Goal: Task Accomplishment & Management: Complete application form

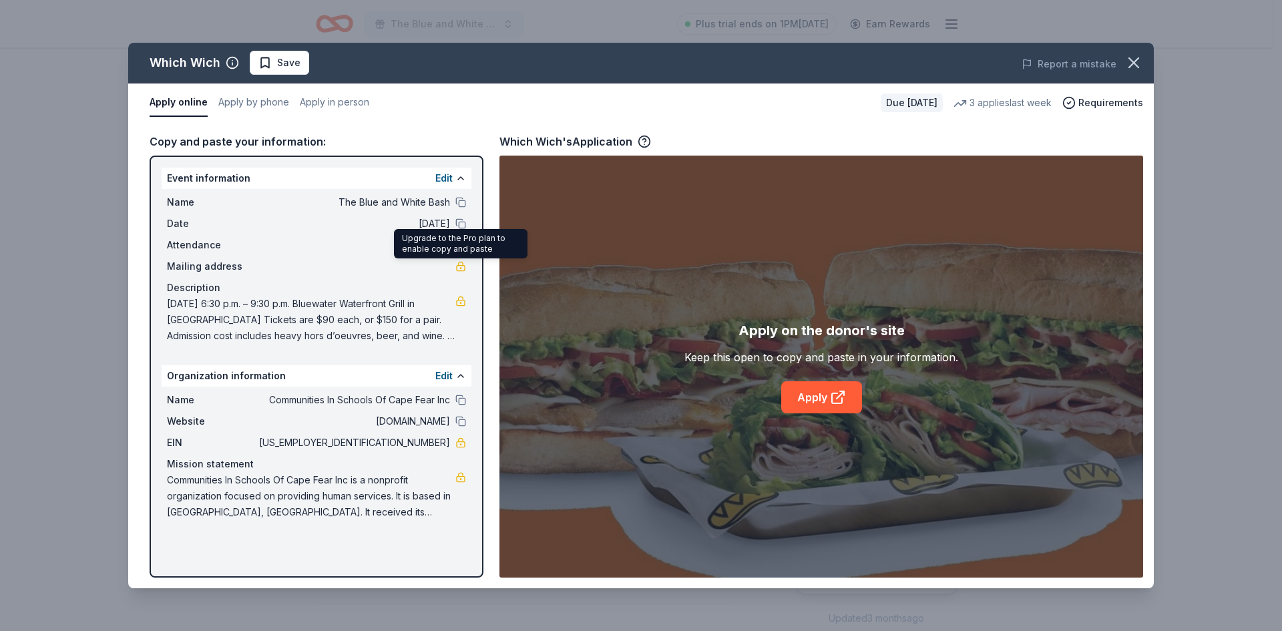
scroll to position [267, 0]
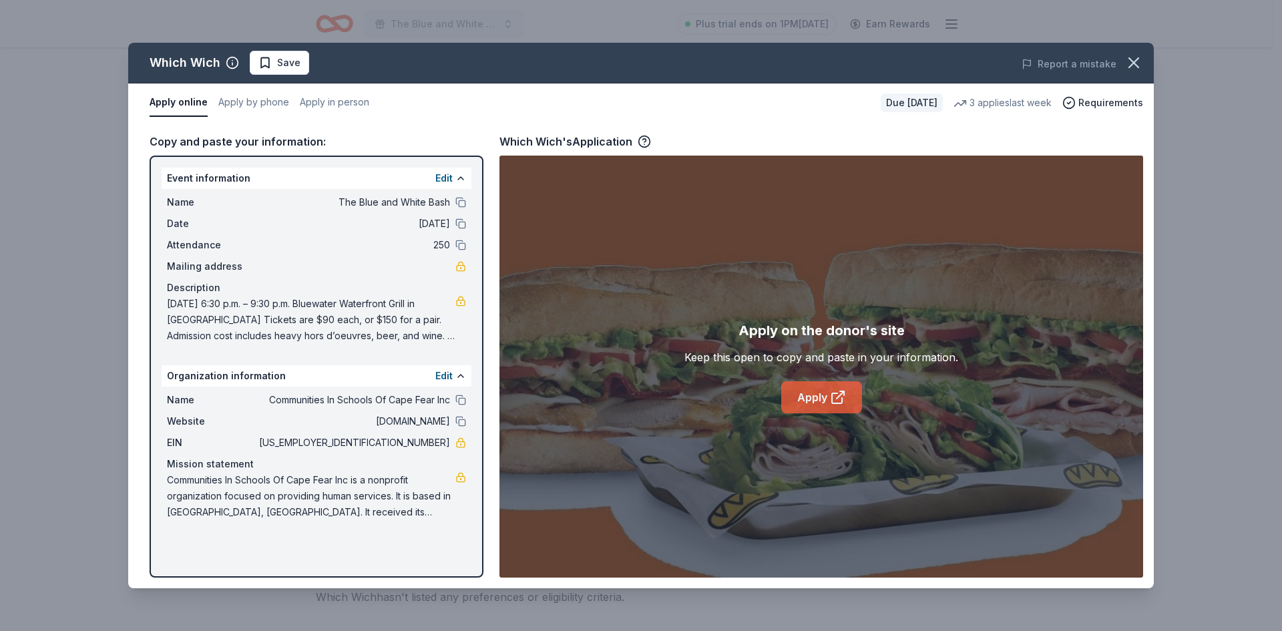
click at [834, 397] on icon at bounding box center [838, 397] width 16 height 16
click at [277, 60] on span "Save" at bounding box center [288, 63] width 23 height 16
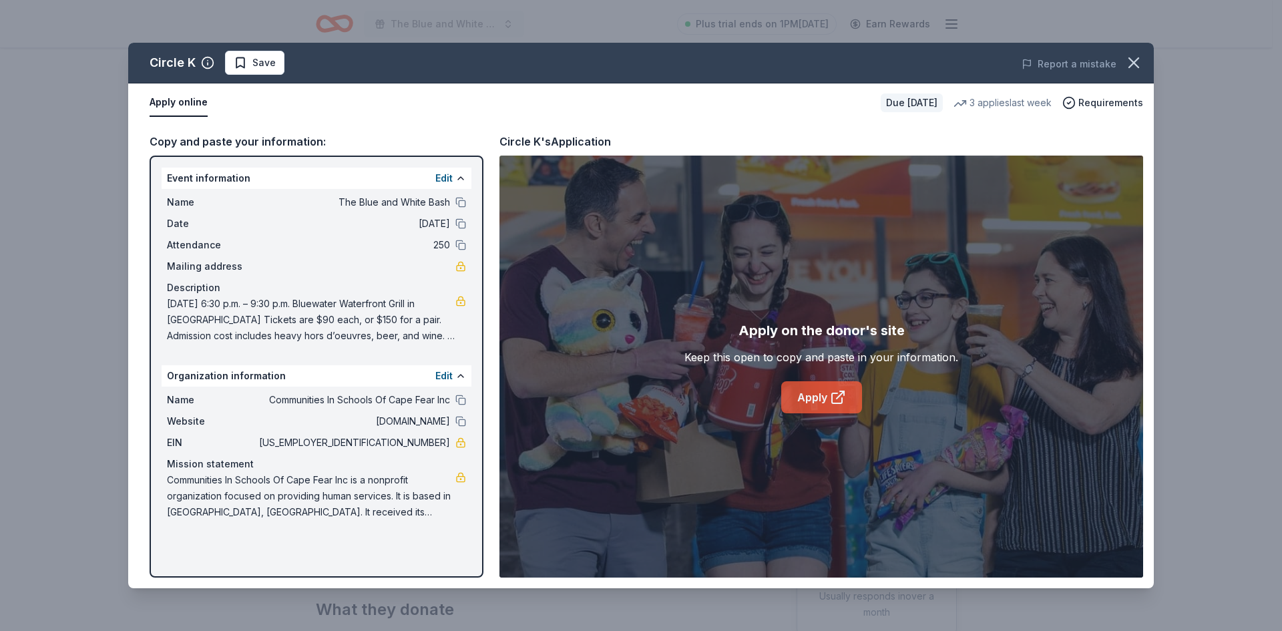
click at [799, 387] on link "Apply" at bounding box center [821, 397] width 81 height 32
click at [252, 61] on span "Save" at bounding box center [263, 63] width 23 height 16
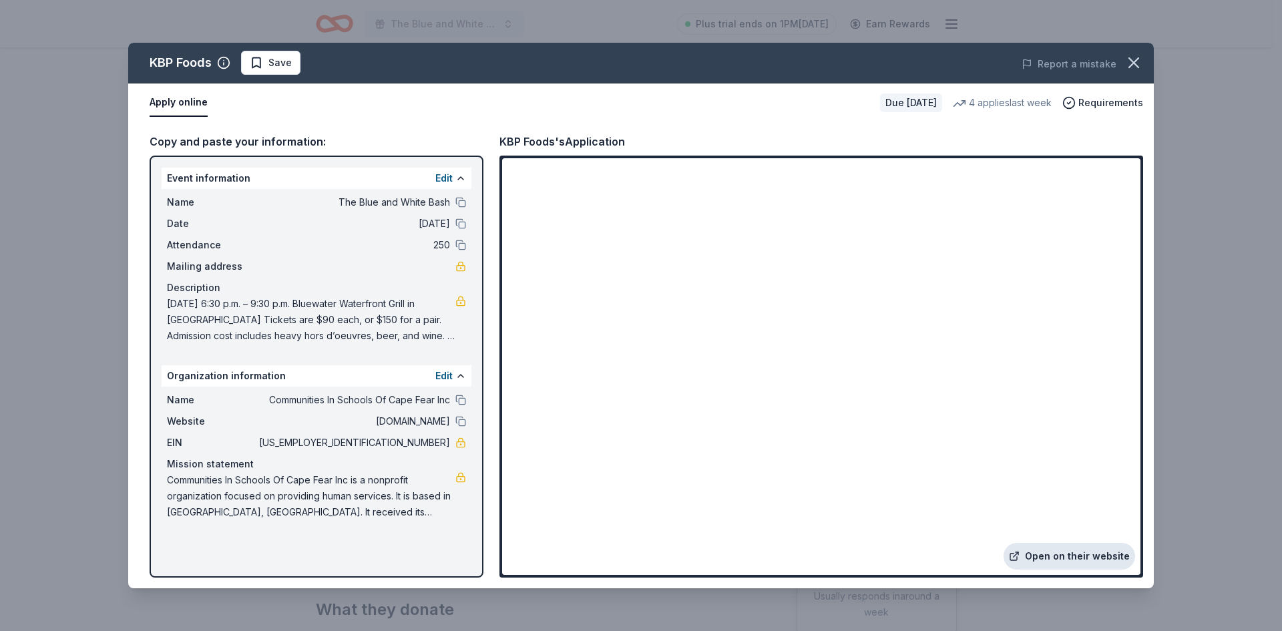
click at [1056, 550] on link "Open on their website" at bounding box center [1070, 556] width 132 height 27
click at [1133, 61] on icon "button" at bounding box center [1133, 62] width 19 height 19
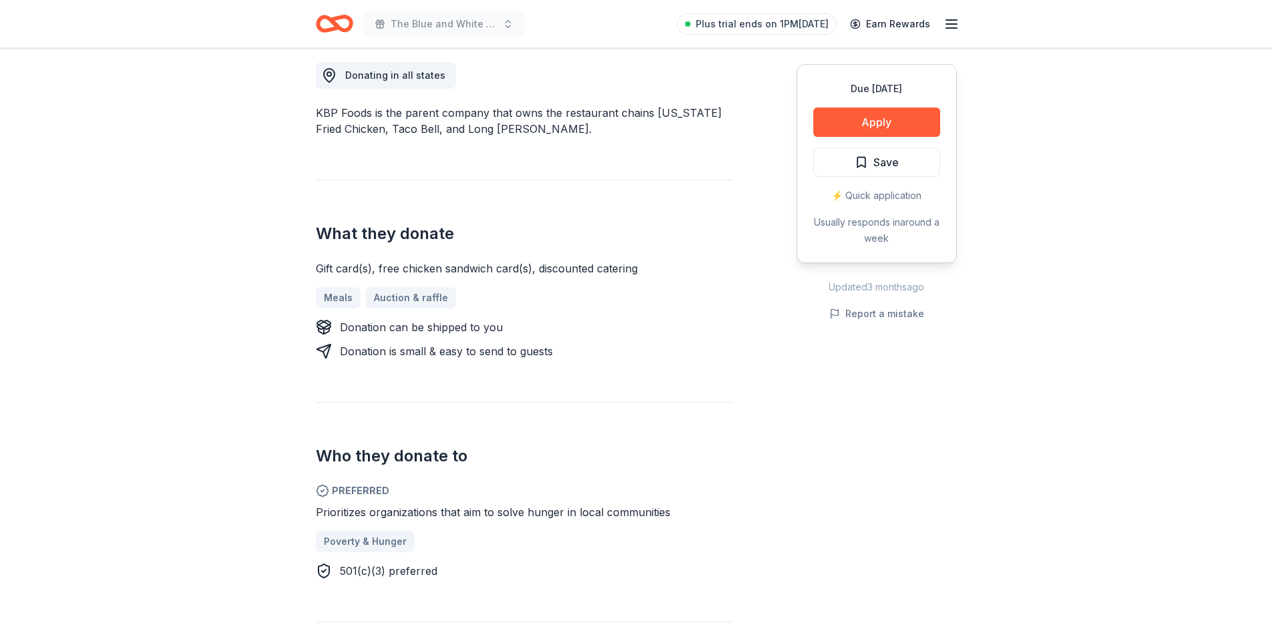
scroll to position [200, 0]
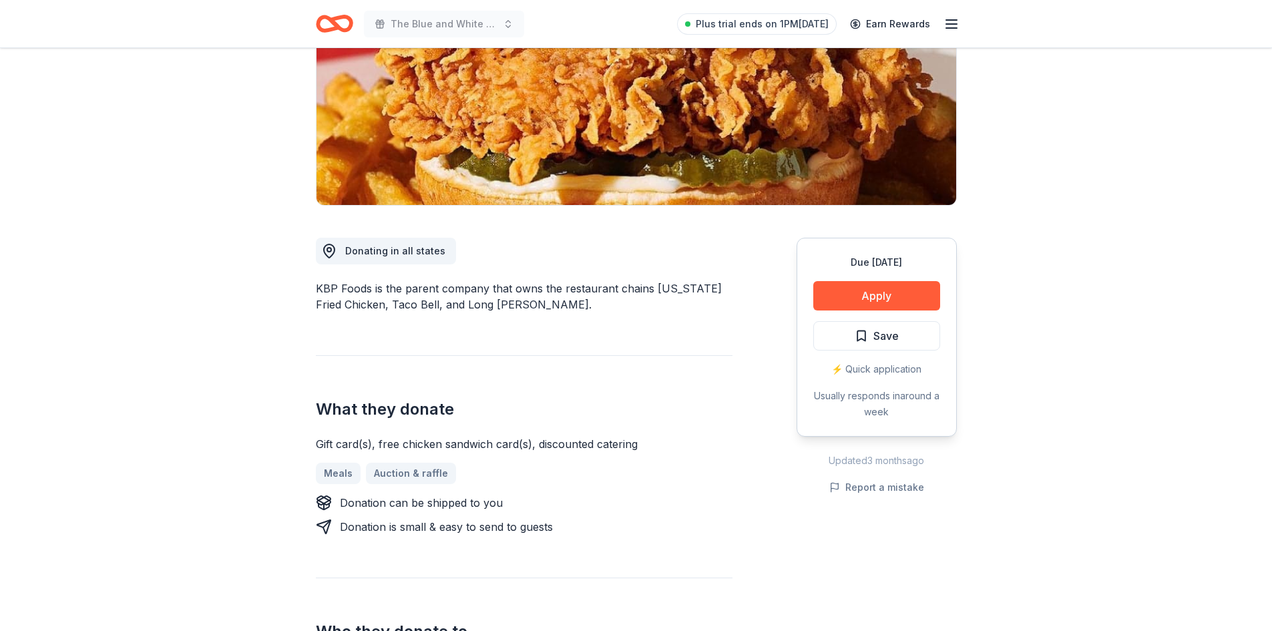
drag, startPoint x: 326, startPoint y: 287, endPoint x: 367, endPoint y: 284, distance: 40.9
click at [366, 289] on div "KBP Foods is the parent company that owns the restaurant chains [US_STATE] Frie…" at bounding box center [524, 296] width 417 height 32
drag, startPoint x: 372, startPoint y: 288, endPoint x: 319, endPoint y: 286, distance: 52.8
click at [319, 286] on div "KBP Foods is the parent company that owns the restaurant chains [US_STATE] Frie…" at bounding box center [524, 296] width 417 height 32
